Goal: Task Accomplishment & Management: Manage account settings

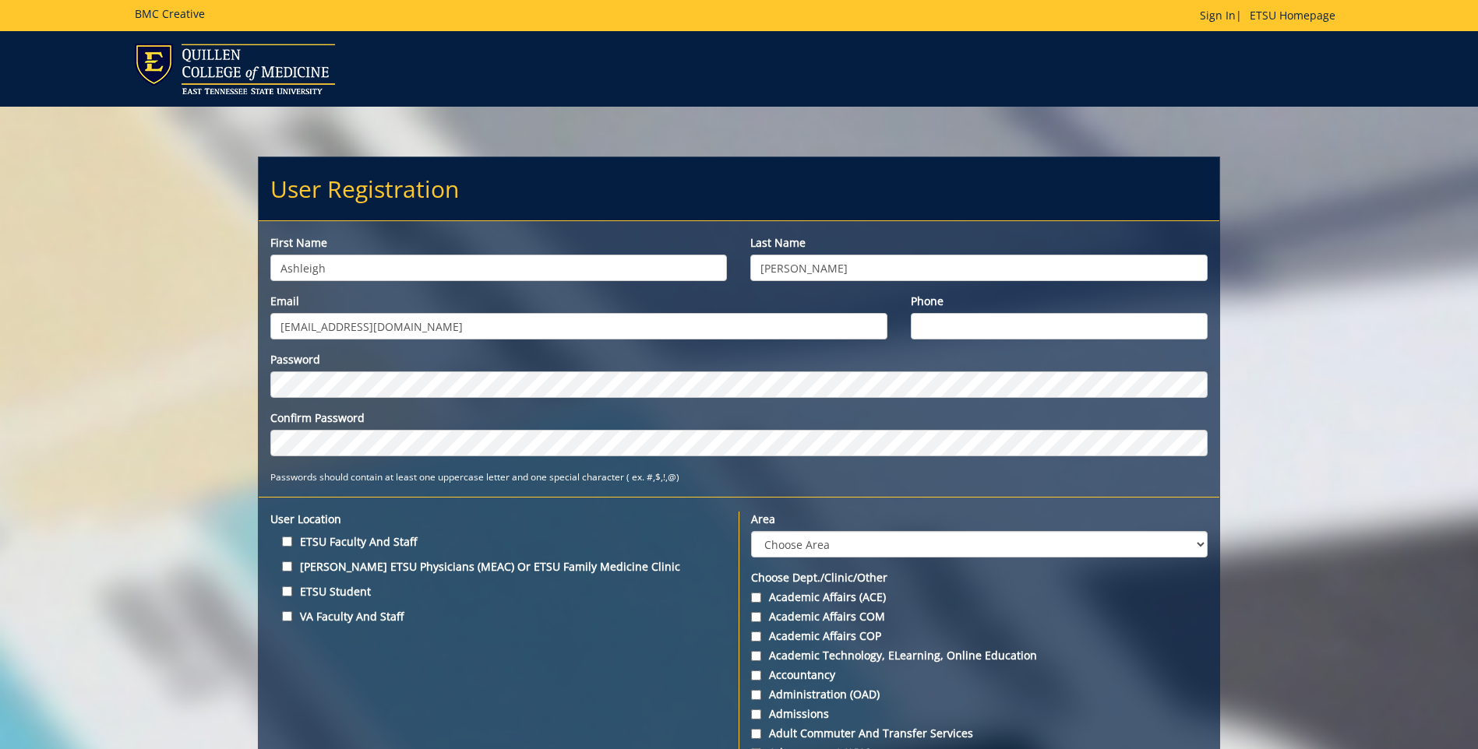
click at [406, 324] on input "abclark2@etsu.com" at bounding box center [578, 326] width 617 height 26
drag, startPoint x: 406, startPoint y: 324, endPoint x: 250, endPoint y: 294, distance: 158.6
paste input "CLARKAB2@ETSU.EDU"
type input "CLARKAB2@ETSU.EDU"
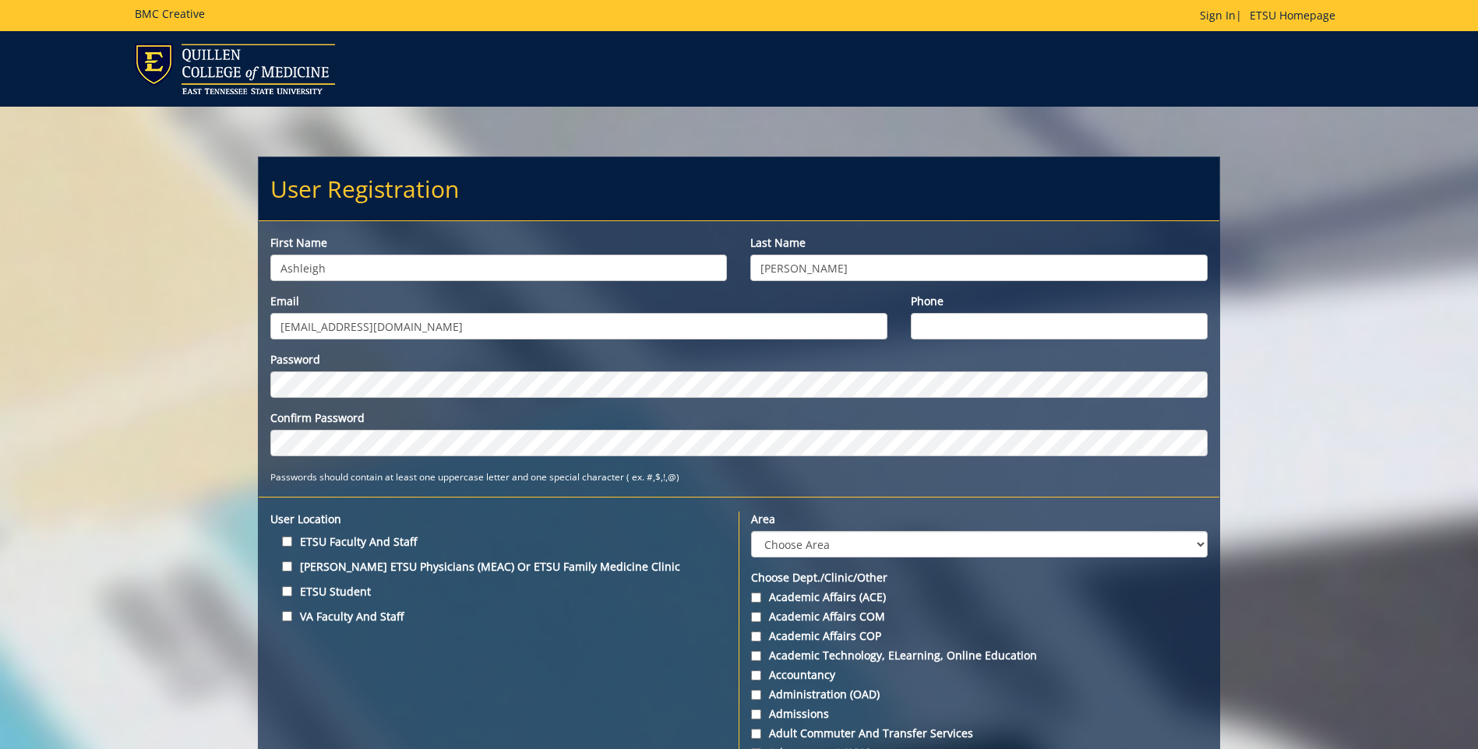
click at [974, 333] on input "Phone" at bounding box center [1059, 326] width 297 height 26
click at [949, 326] on input "7576154607" at bounding box center [1059, 326] width 297 height 26
type input "7576754607"
click at [287, 548] on label "ETSU Faculty and Staff" at bounding box center [498, 541] width 456 height 21
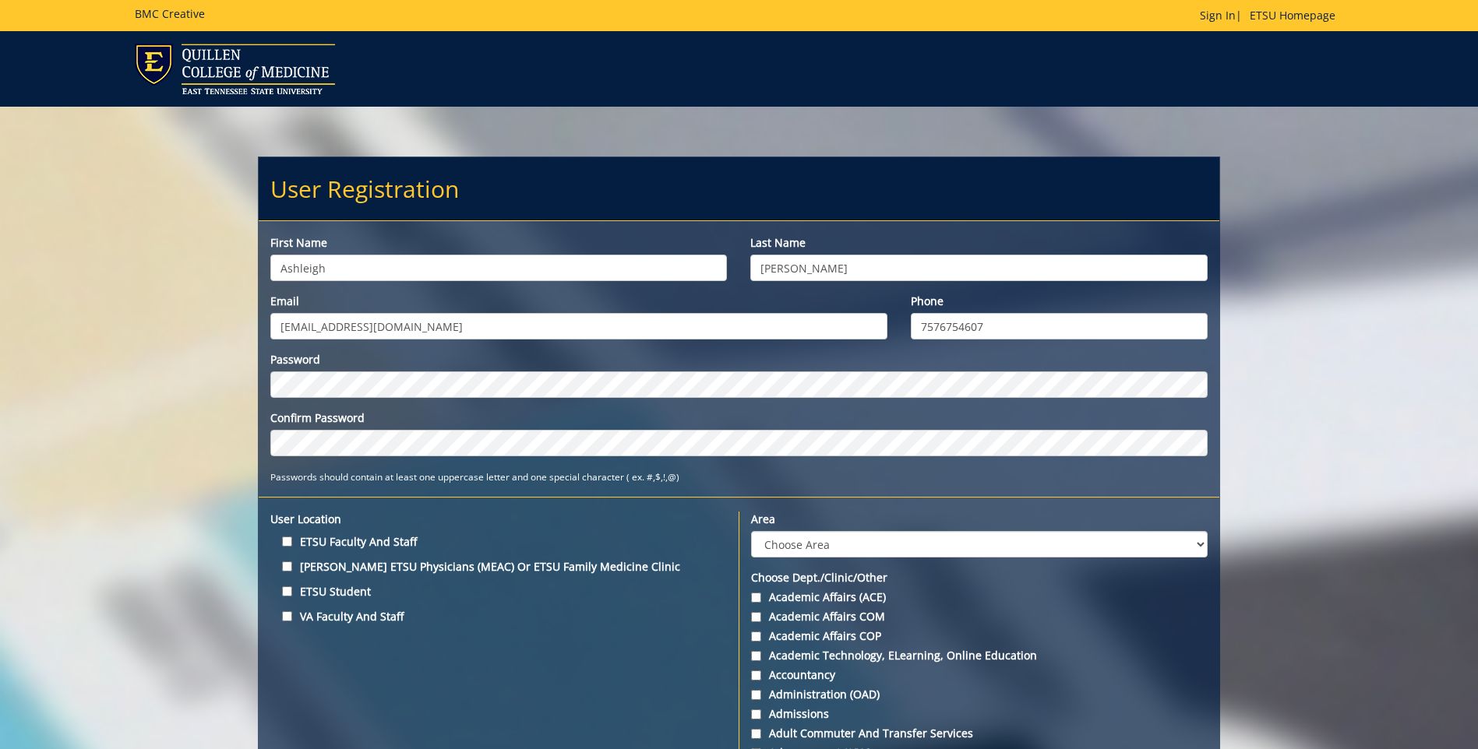
click at [287, 547] on input "ETSU Faculty and Staff" at bounding box center [287, 542] width 10 height 10
checkbox input "true"
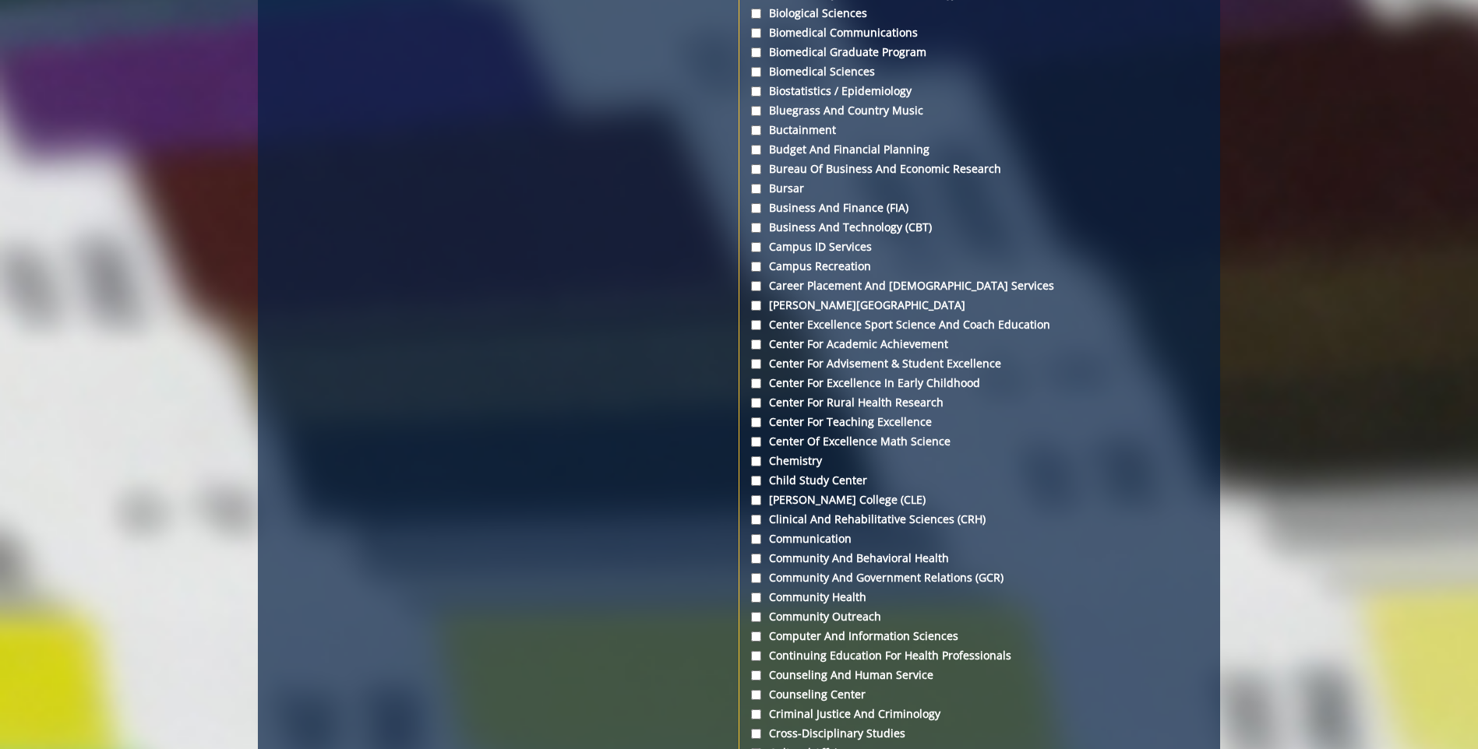
scroll to position [1168, 0]
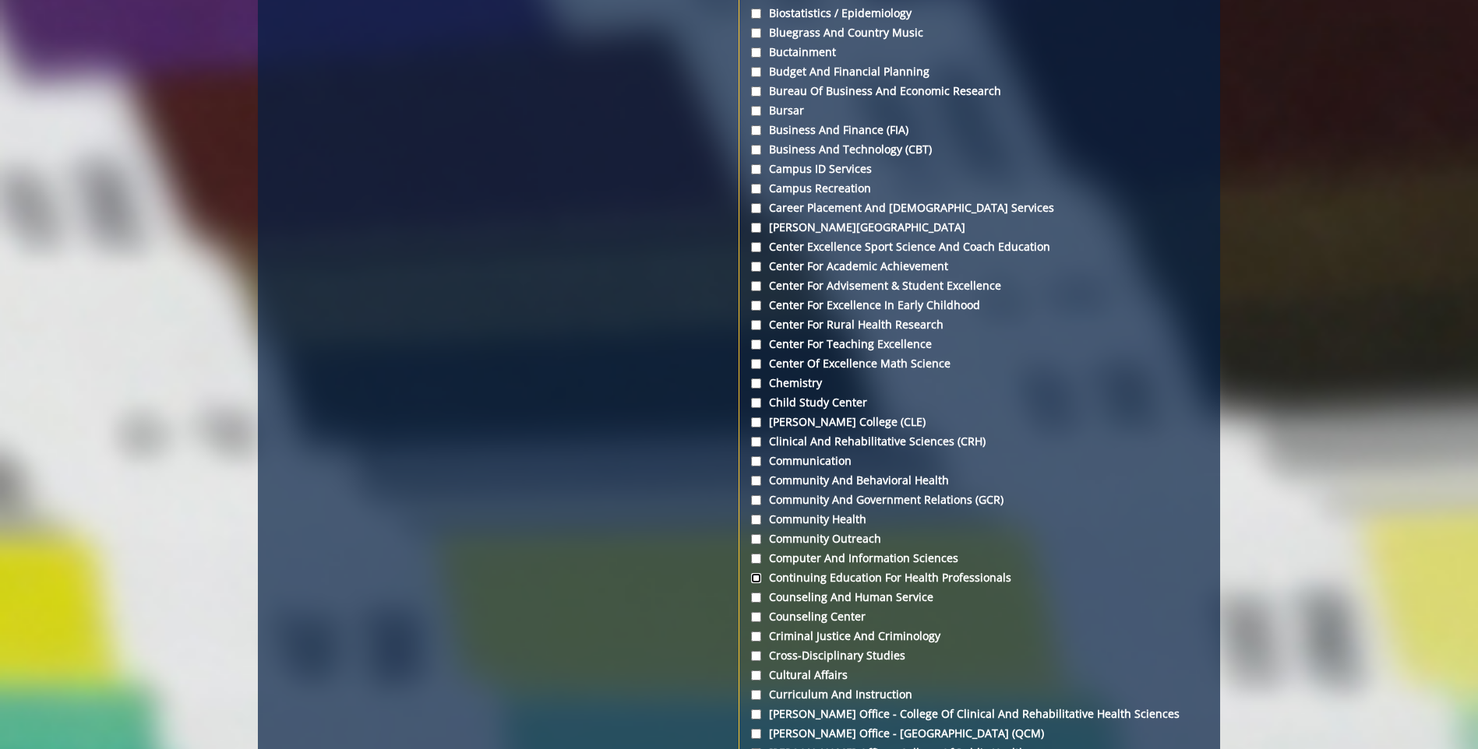
click at [752, 574] on input "Continuing Education for Health Professionals" at bounding box center [756, 578] width 10 height 10
checkbox input "true"
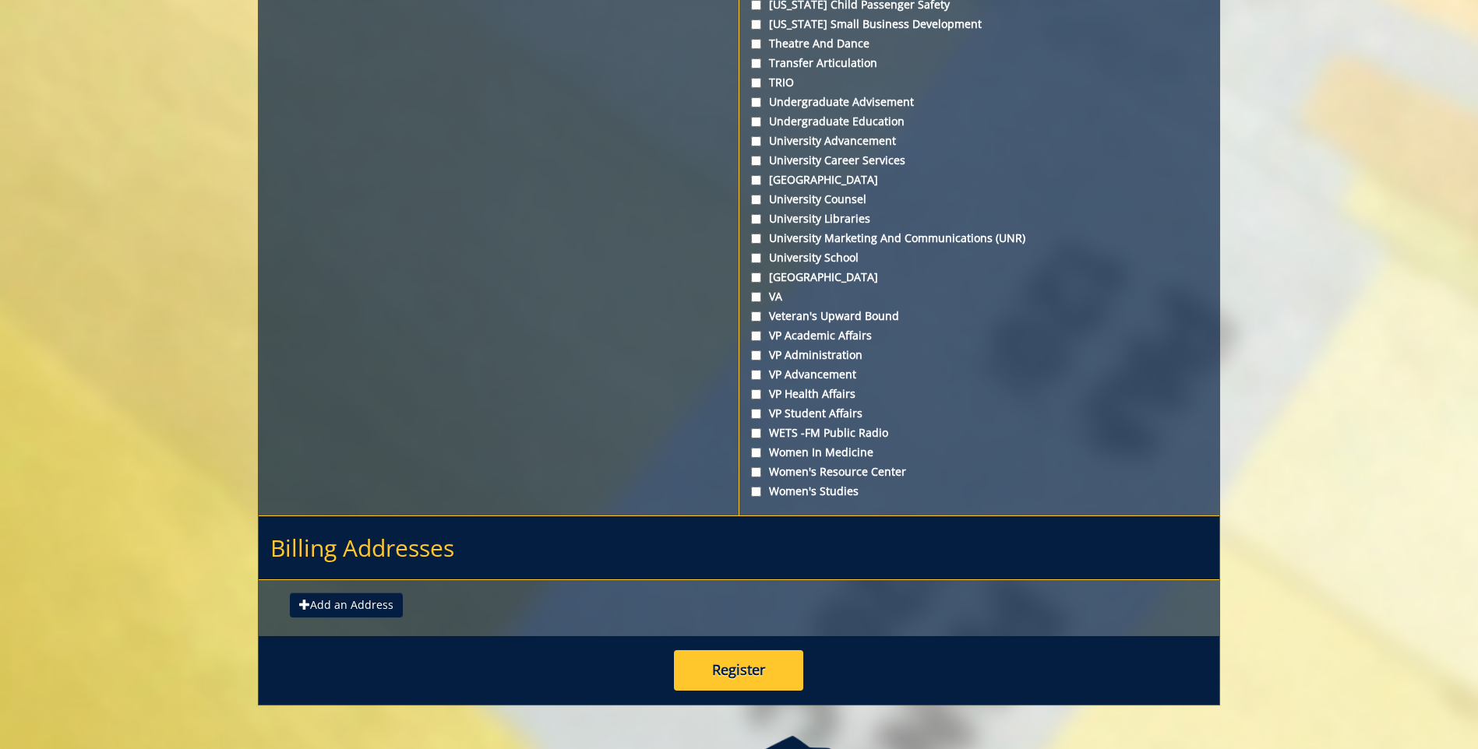
scroll to position [5610, 0]
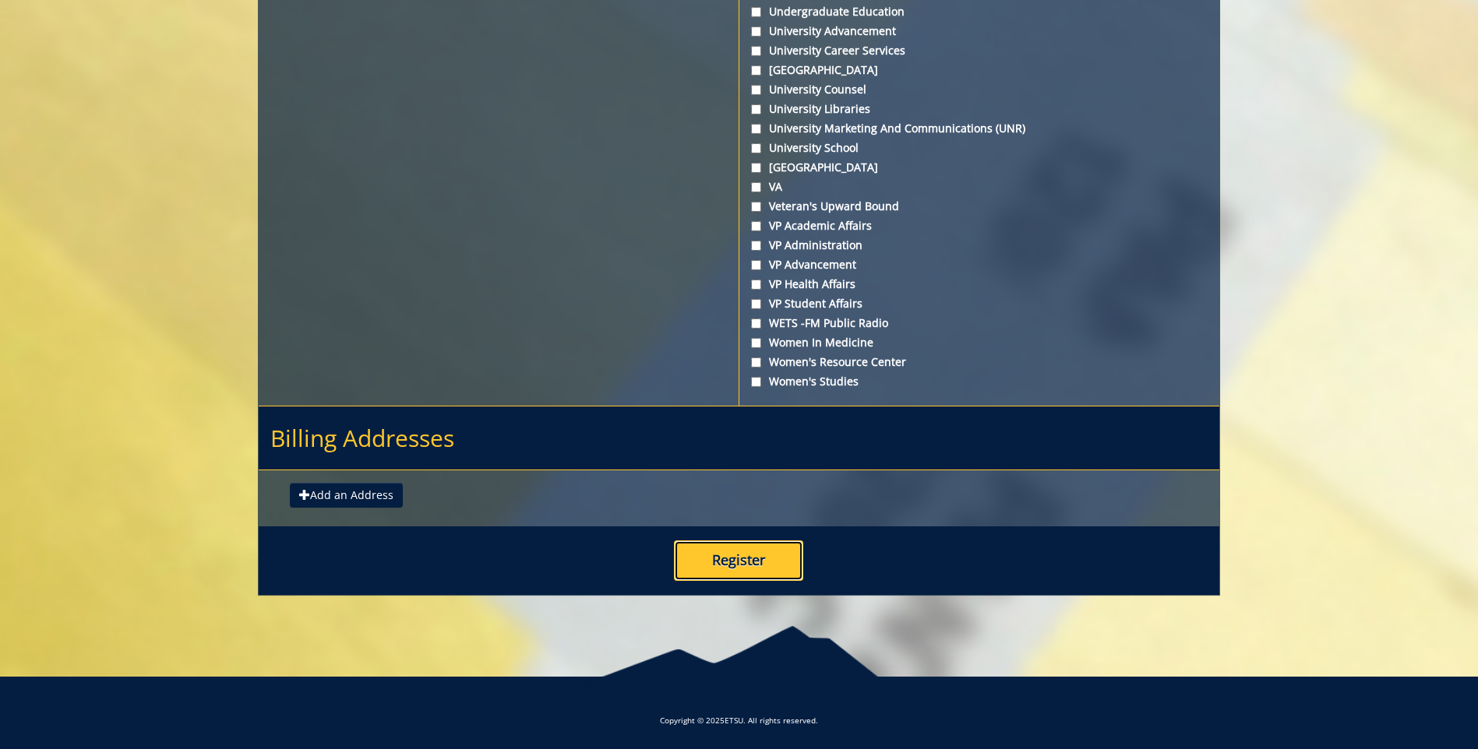
click at [766, 554] on button "Register" at bounding box center [738, 561] width 129 height 41
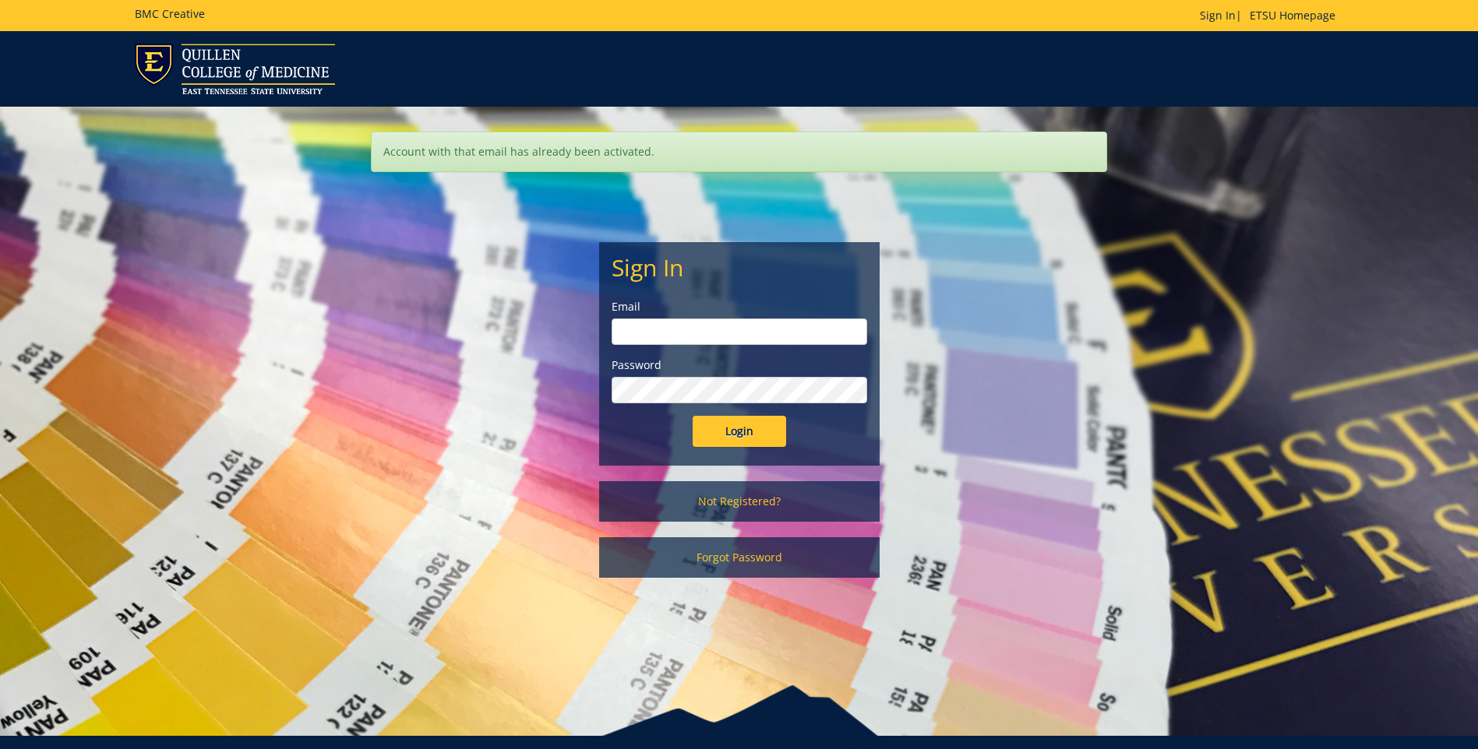
click at [640, 320] on input "email" at bounding box center [738, 332] width 255 height 26
type input "ABCLARK2@ETSU.EDU"
click at [692, 416] on input "Login" at bounding box center [738, 431] width 93 height 31
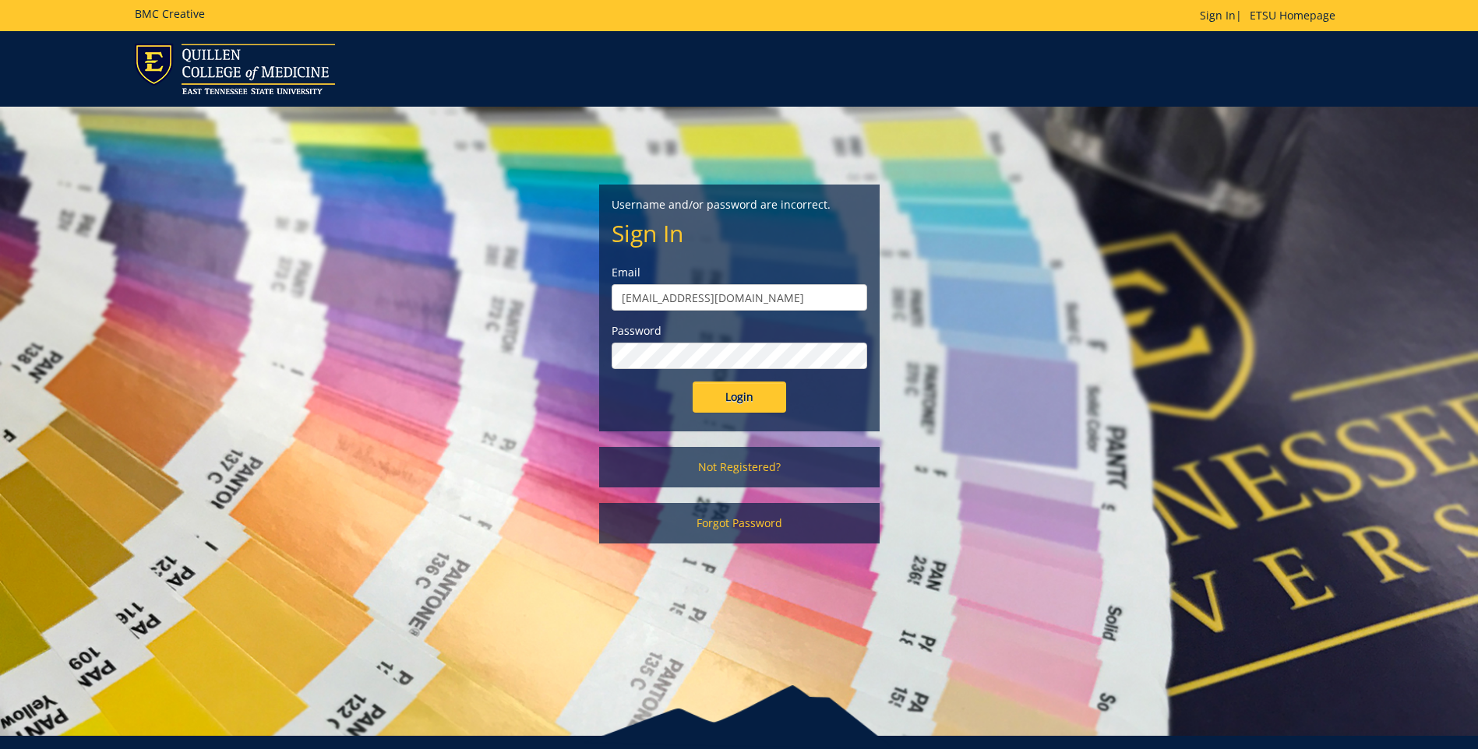
drag, startPoint x: 755, startPoint y: 301, endPoint x: 471, endPoint y: 247, distance: 288.7
click at [471, 247] on div "Username and/or password are incorrect. Sign In Email ABCLARK2@ETSU.EDU Passwor…" at bounding box center [739, 333] width 911 height 453
type input "abclark2@etsu.edu"
click at [692, 382] on input "Login" at bounding box center [738, 397] width 93 height 31
click at [781, 291] on input "[EMAIL_ADDRESS][DOMAIN_NAME]" at bounding box center [738, 297] width 255 height 26
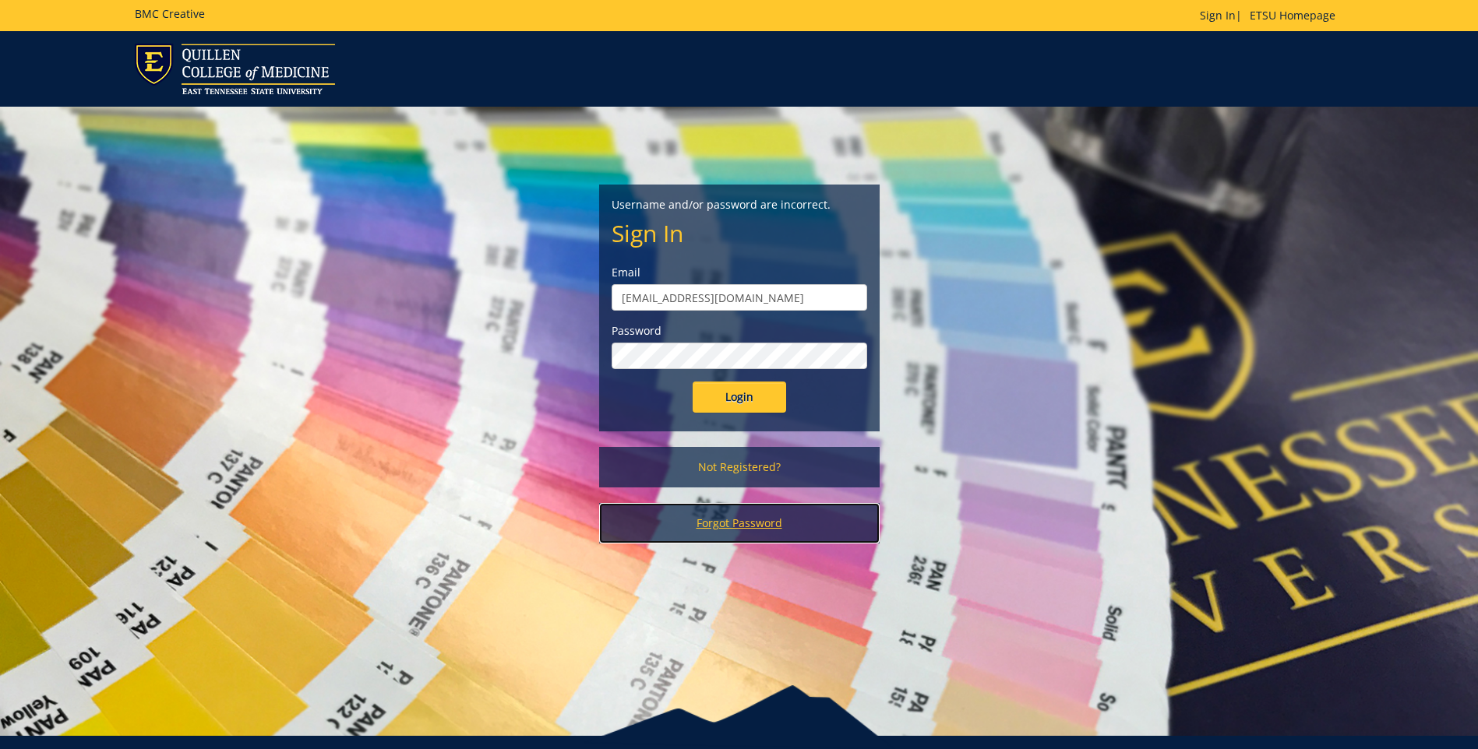
click at [770, 514] on link "Forgot Password" at bounding box center [739, 523] width 280 height 41
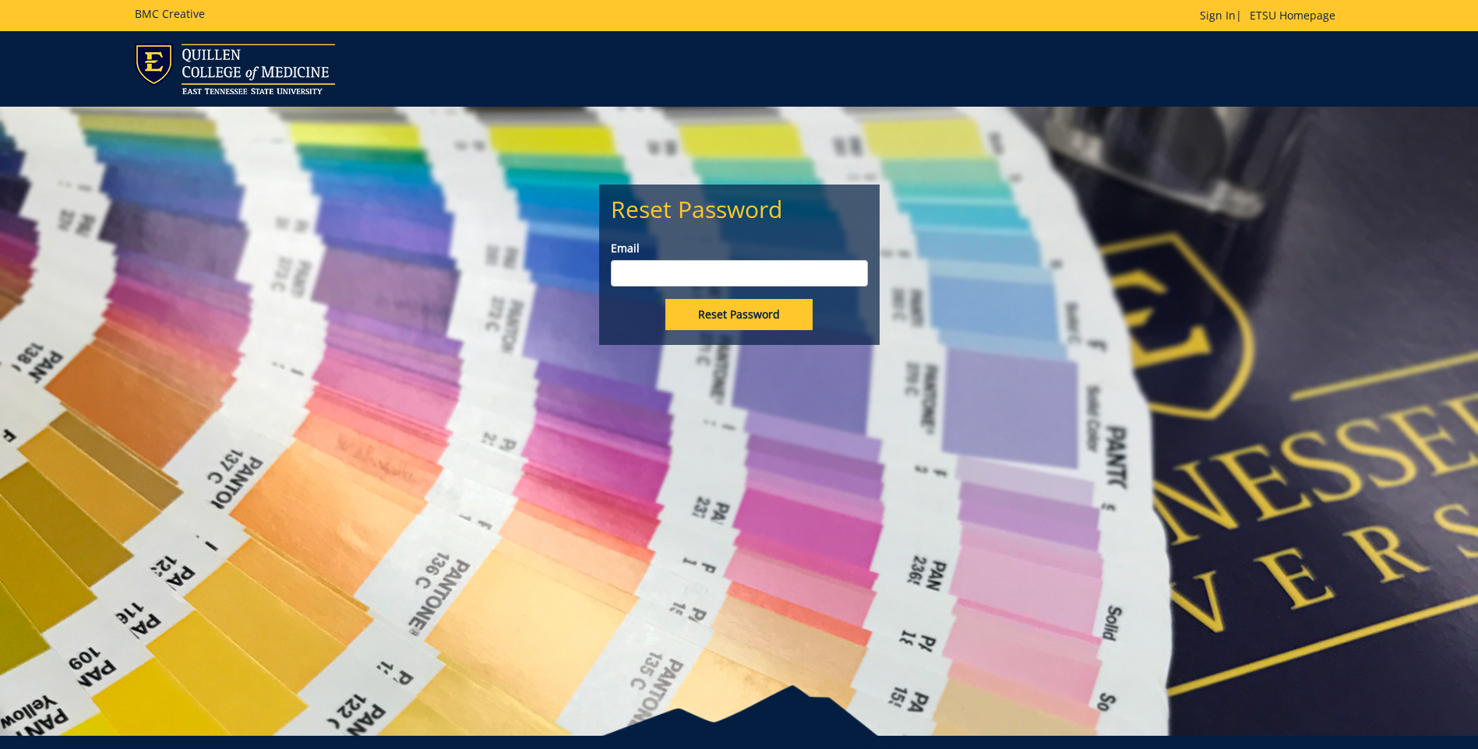
click at [700, 271] on input "Email" at bounding box center [739, 273] width 257 height 26
type input "clarkab2@etsu.edu"
click at [710, 315] on input "Reset Password" at bounding box center [738, 314] width 147 height 31
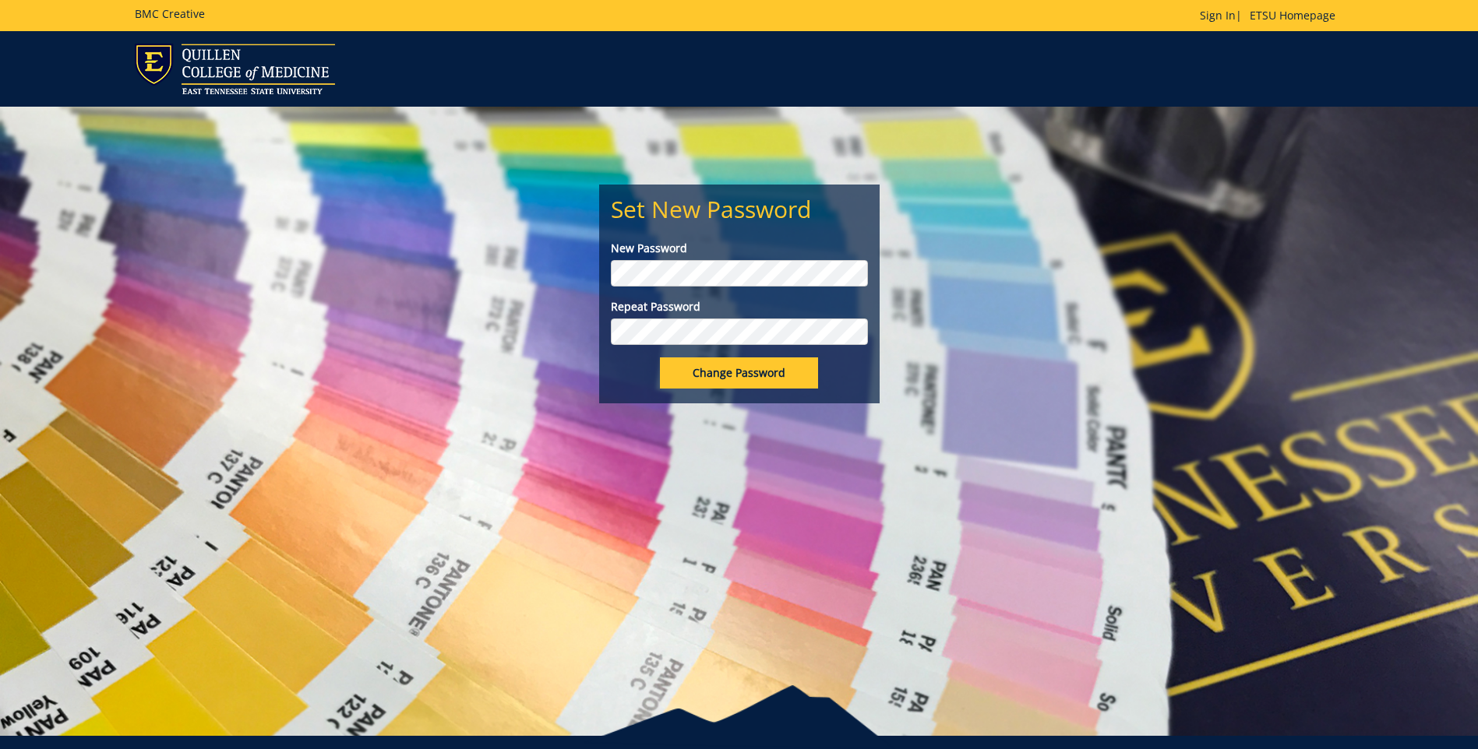
click at [660, 358] on input "Change Password" at bounding box center [739, 373] width 158 height 31
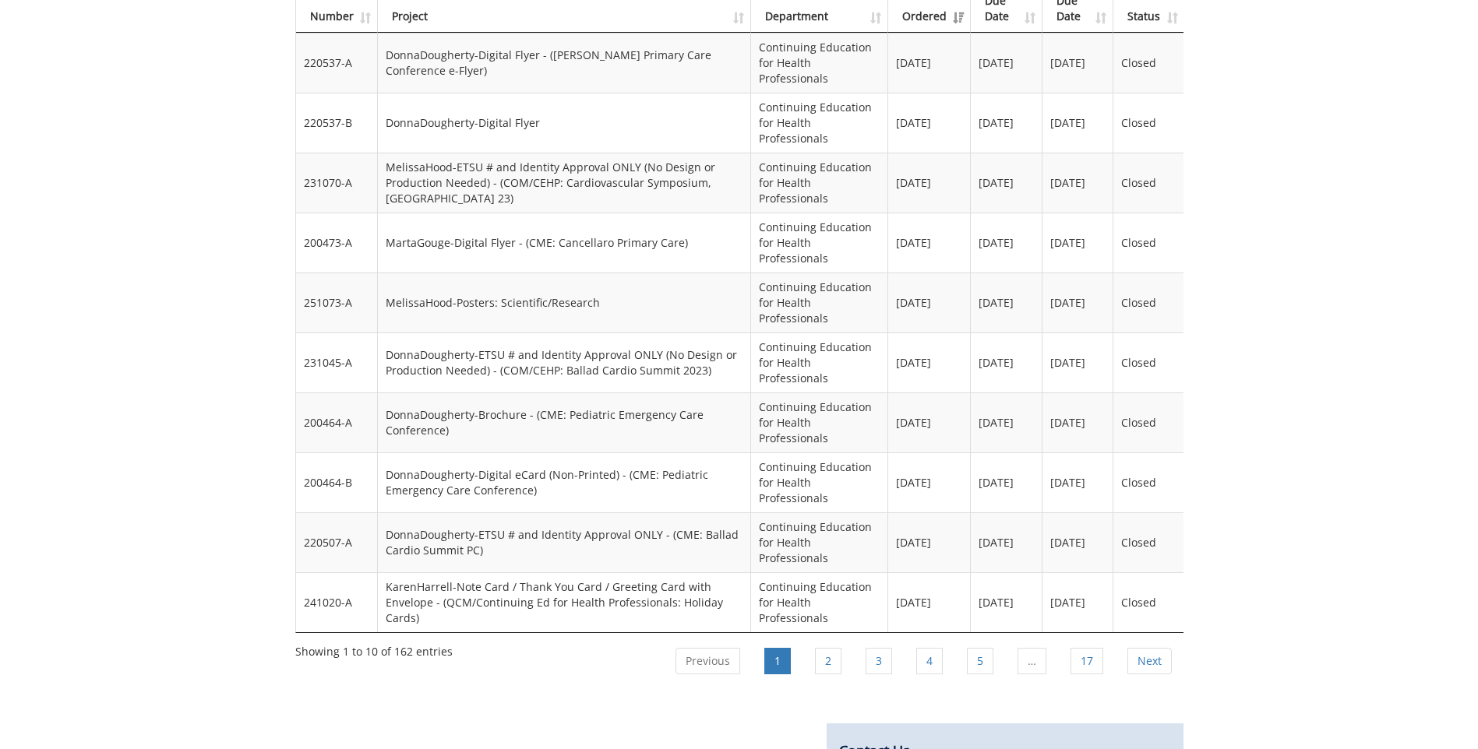
scroll to position [1601, 0]
